Goal: Task Accomplishment & Management: Manage account settings

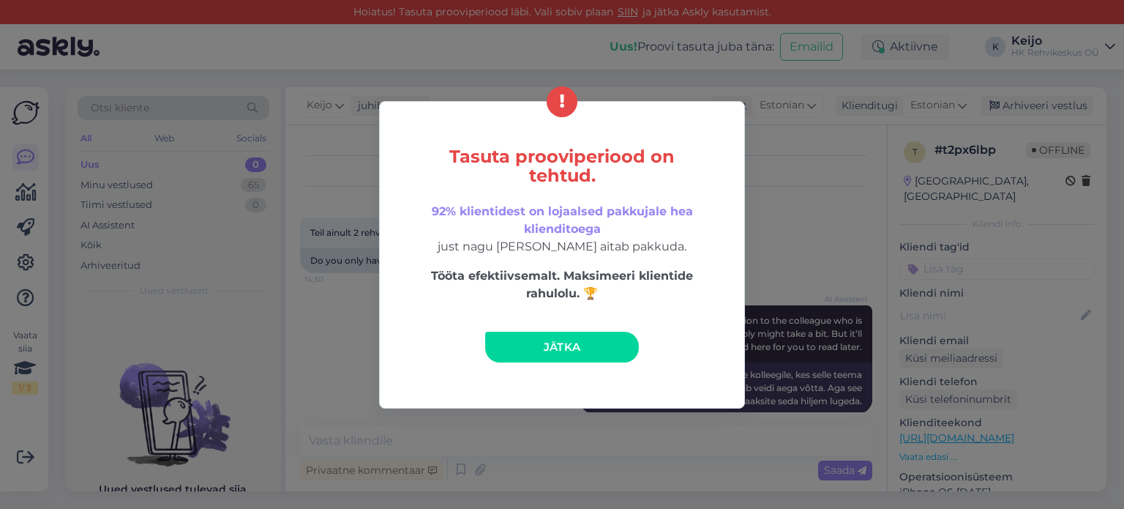
scroll to position [767, 0]
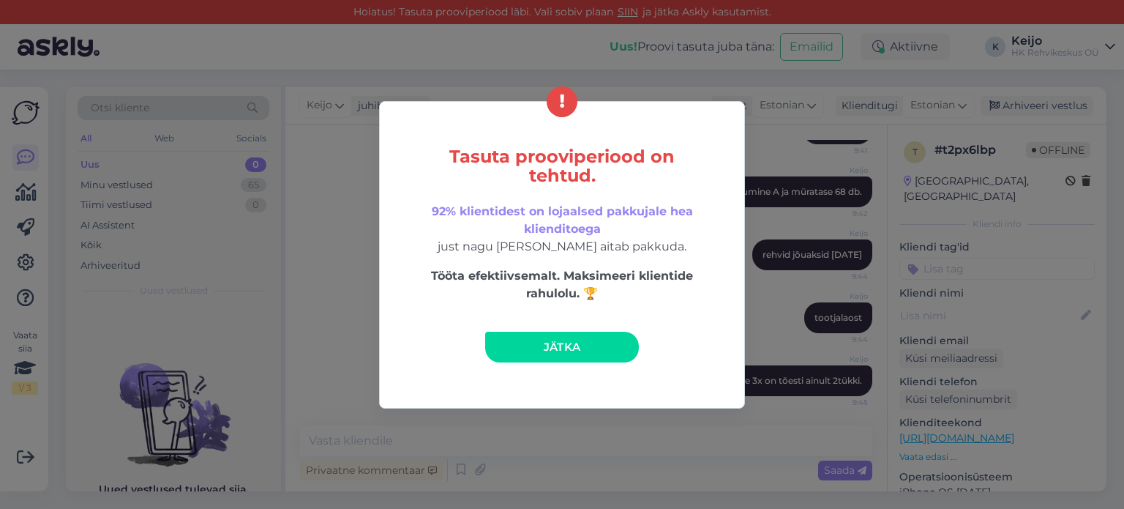
click at [591, 348] on link "Jätka" at bounding box center [562, 346] width 154 height 31
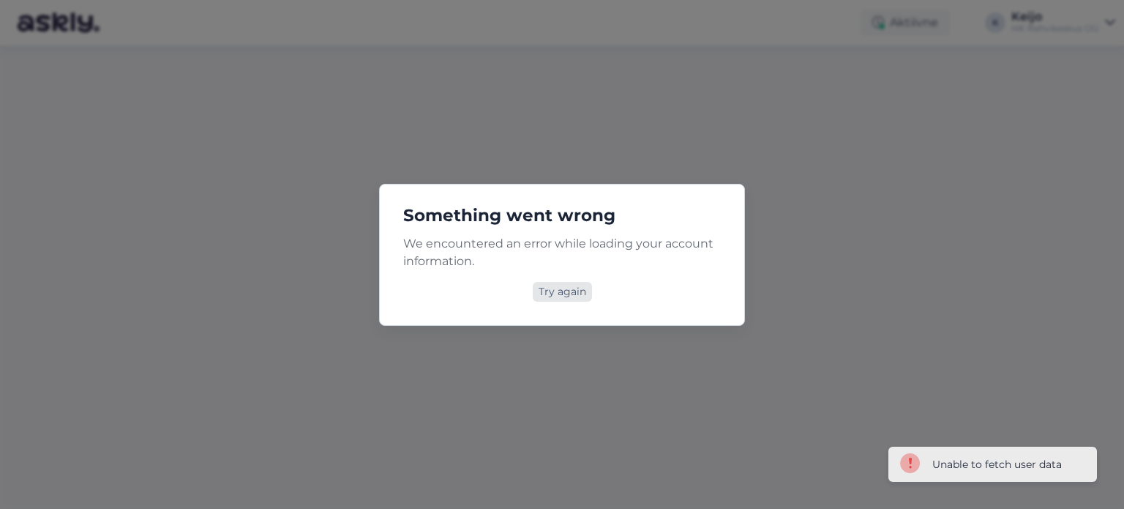
click at [558, 297] on div "Try again" at bounding box center [562, 292] width 59 height 20
click at [559, 294] on div "Try again" at bounding box center [562, 292] width 59 height 20
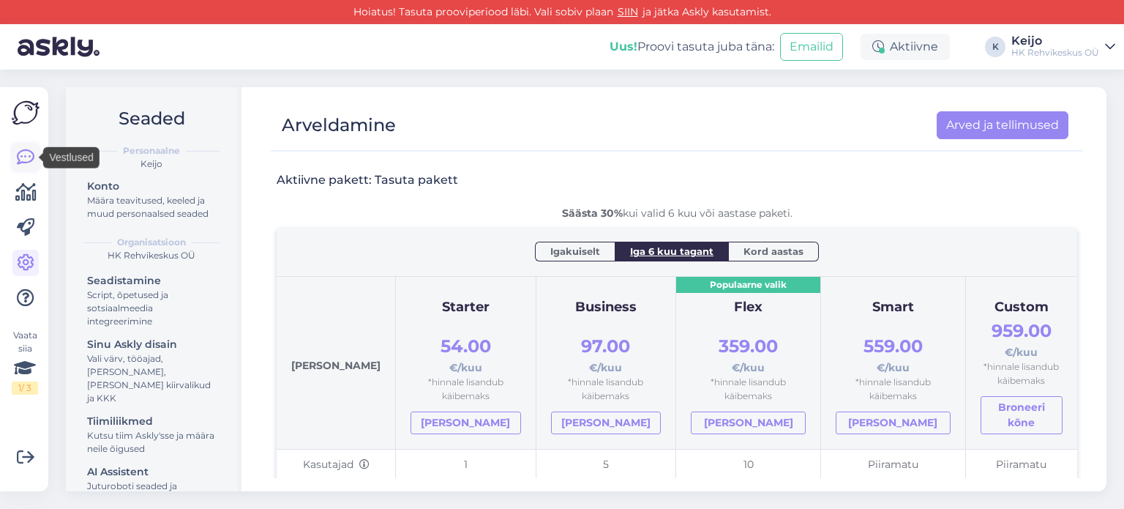
click at [26, 162] on icon at bounding box center [26, 158] width 18 height 18
